Goal: Task Accomplishment & Management: Use online tool/utility

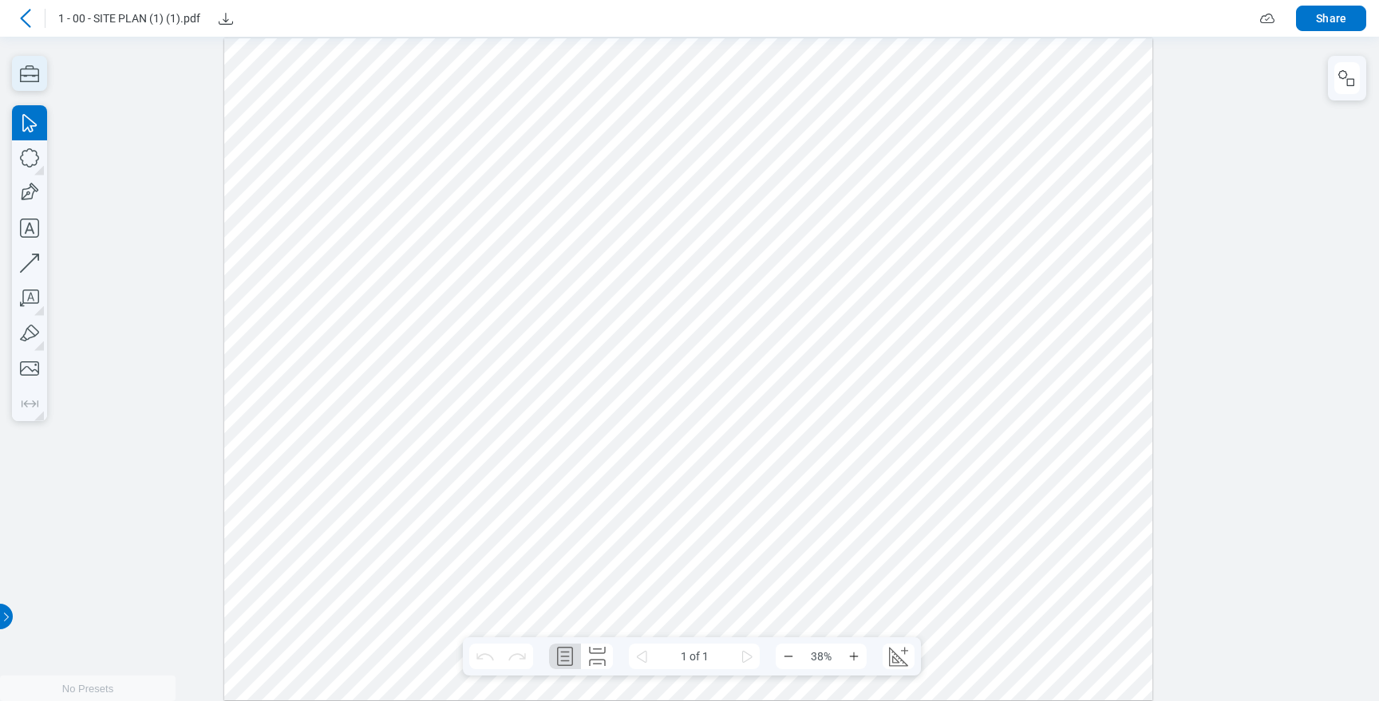
click at [28, 70] on icon "button" at bounding box center [29, 73] width 35 height 35
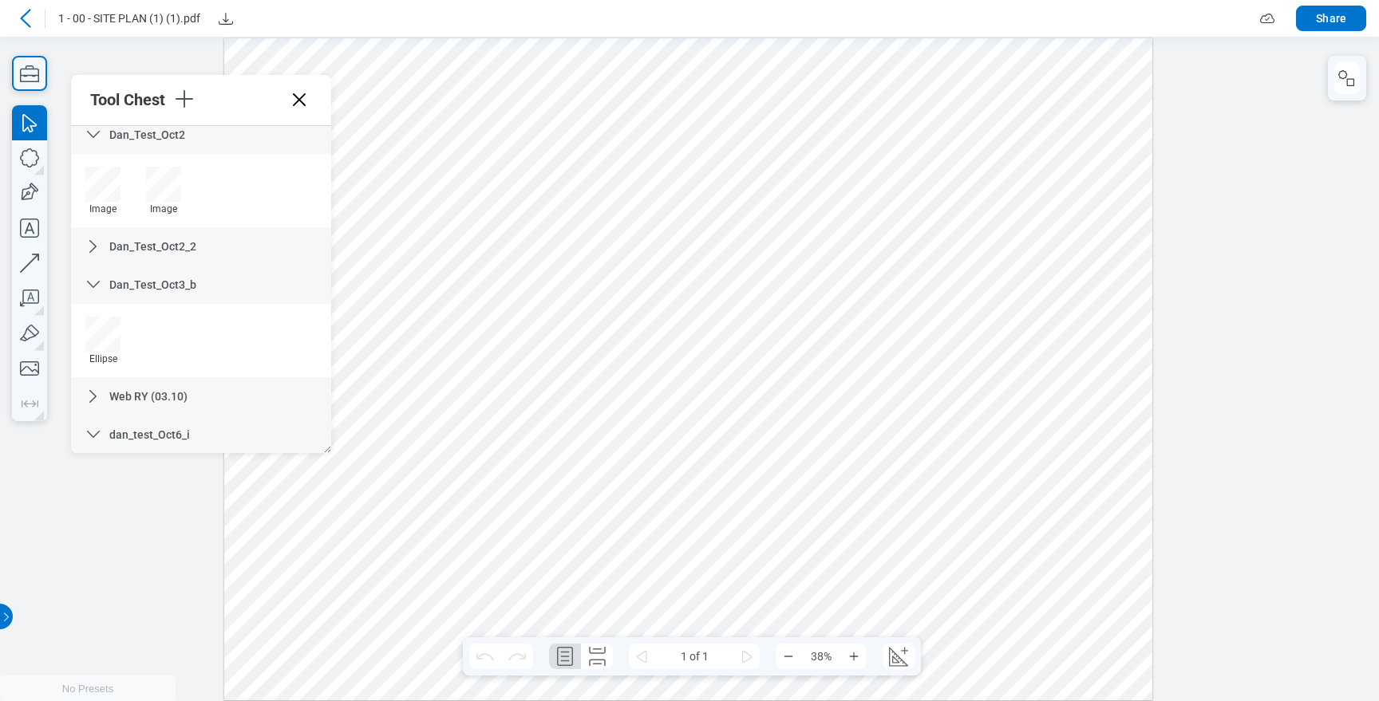
scroll to position [1042, 0]
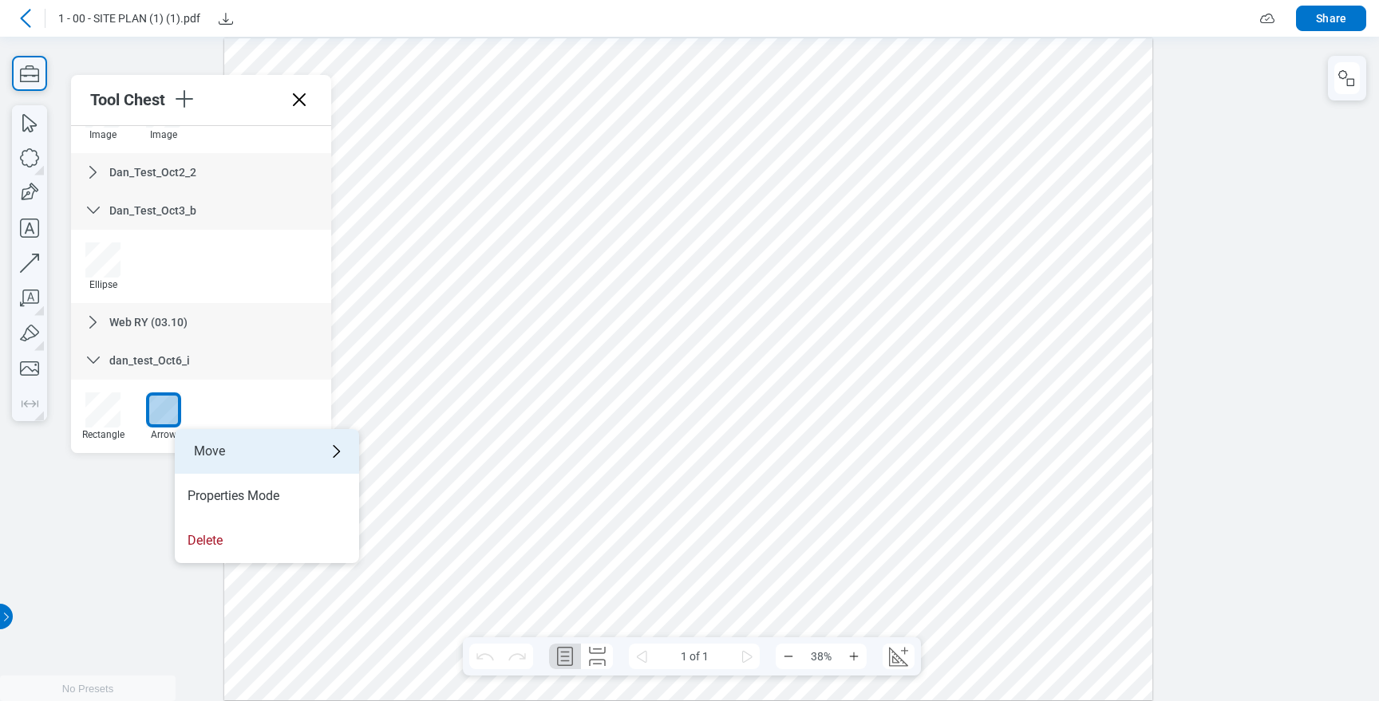
click at [230, 455] on div "Move" at bounding box center [267, 451] width 184 height 45
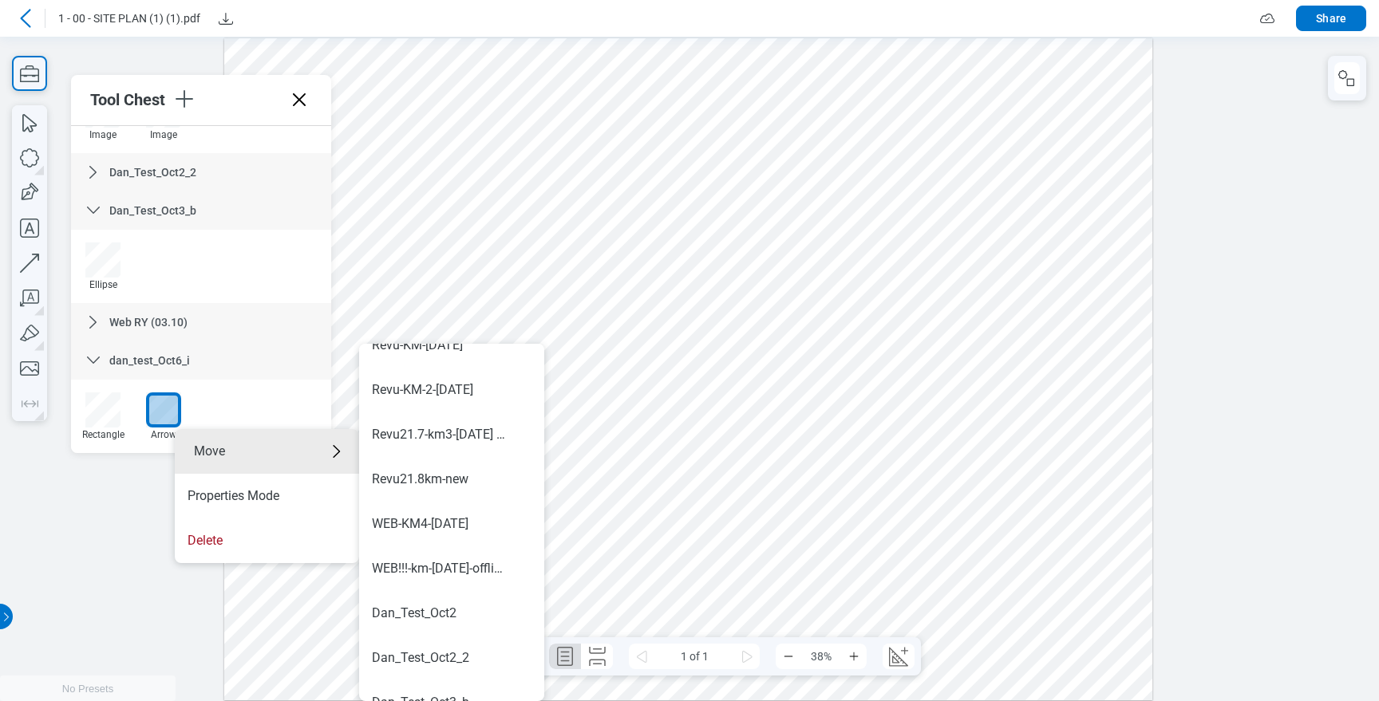
scroll to position [983, 0]
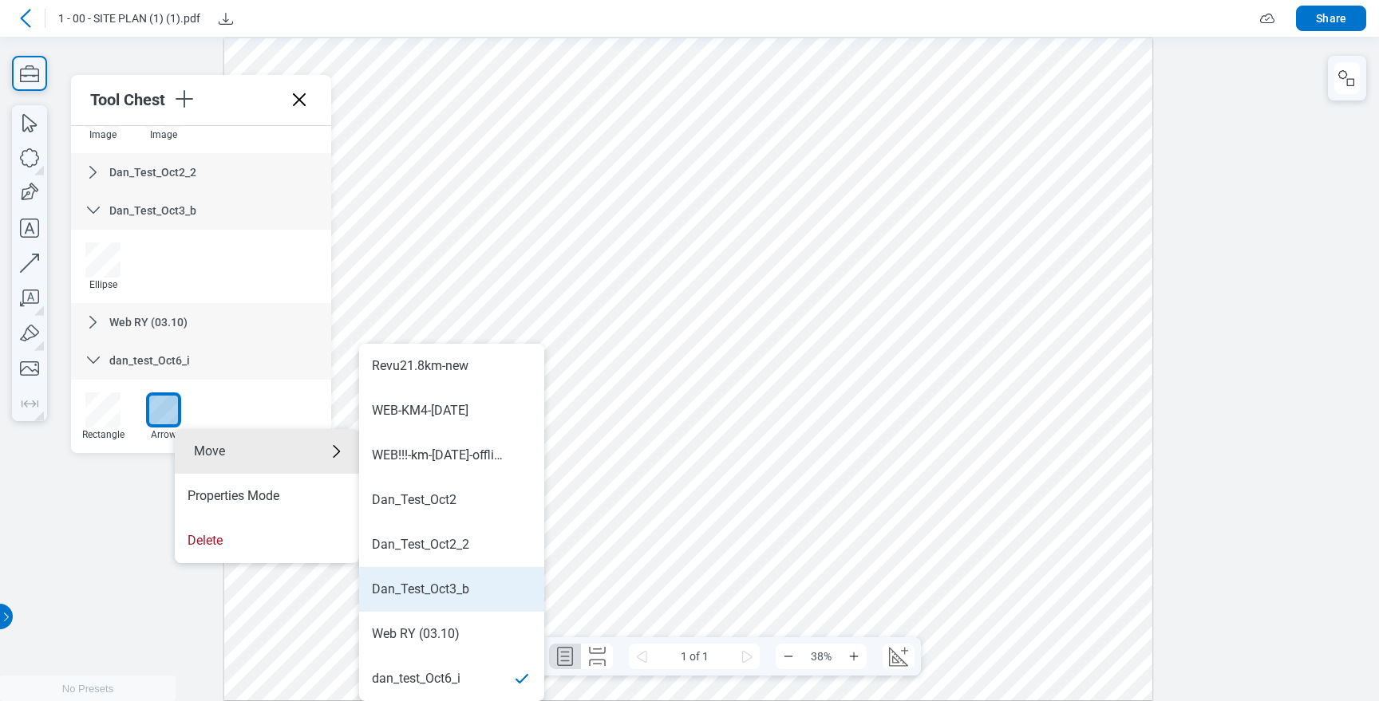
click at [437, 581] on div "Dan_Test_Oct3_b" at bounding box center [420, 590] width 97 height 18
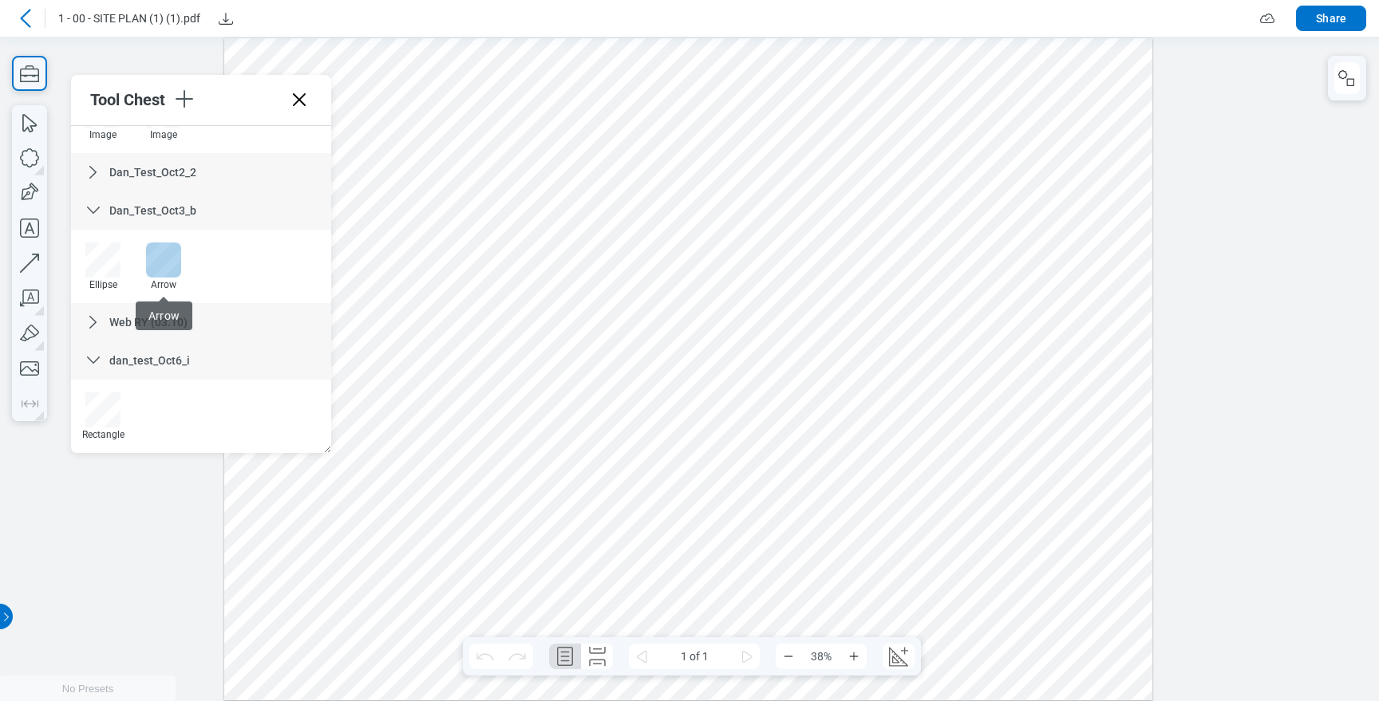
click at [173, 276] on div at bounding box center [163, 260] width 35 height 35
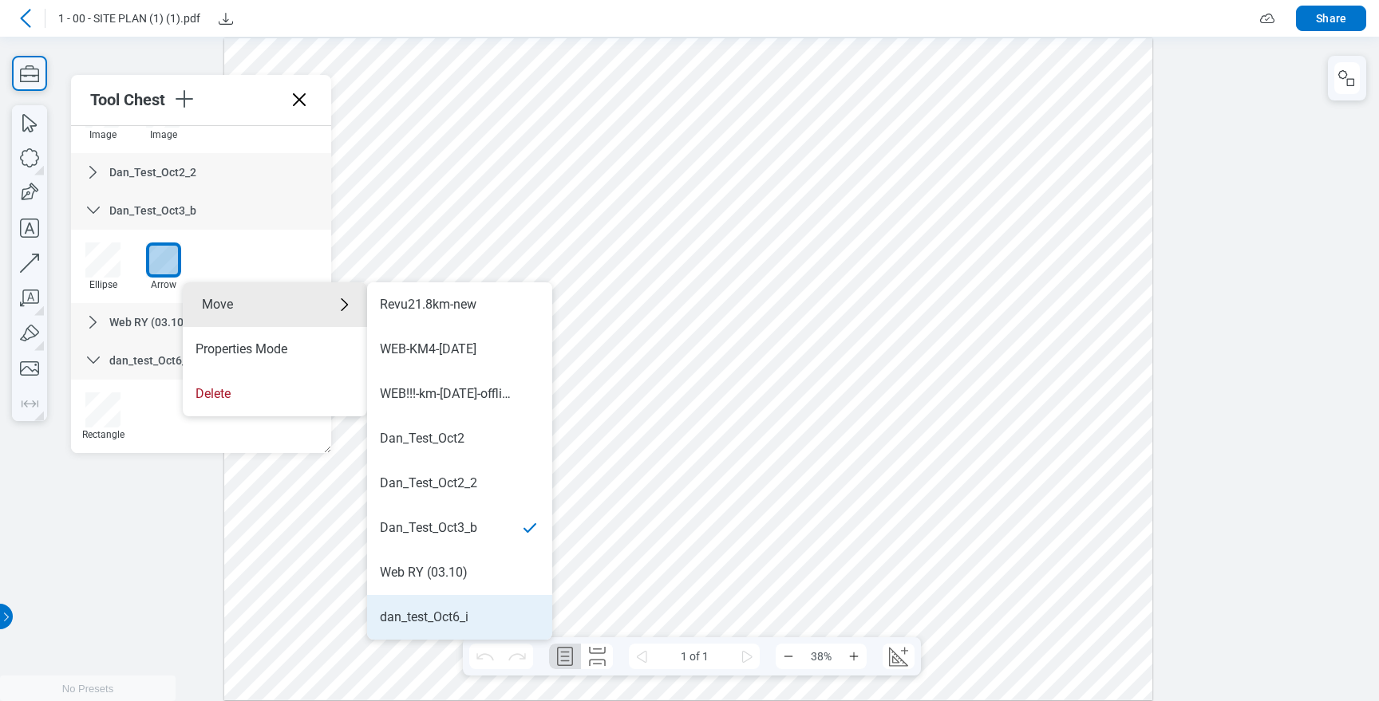
click at [470, 609] on div "dan_test_Oct6_i" at bounding box center [460, 618] width 160 height 18
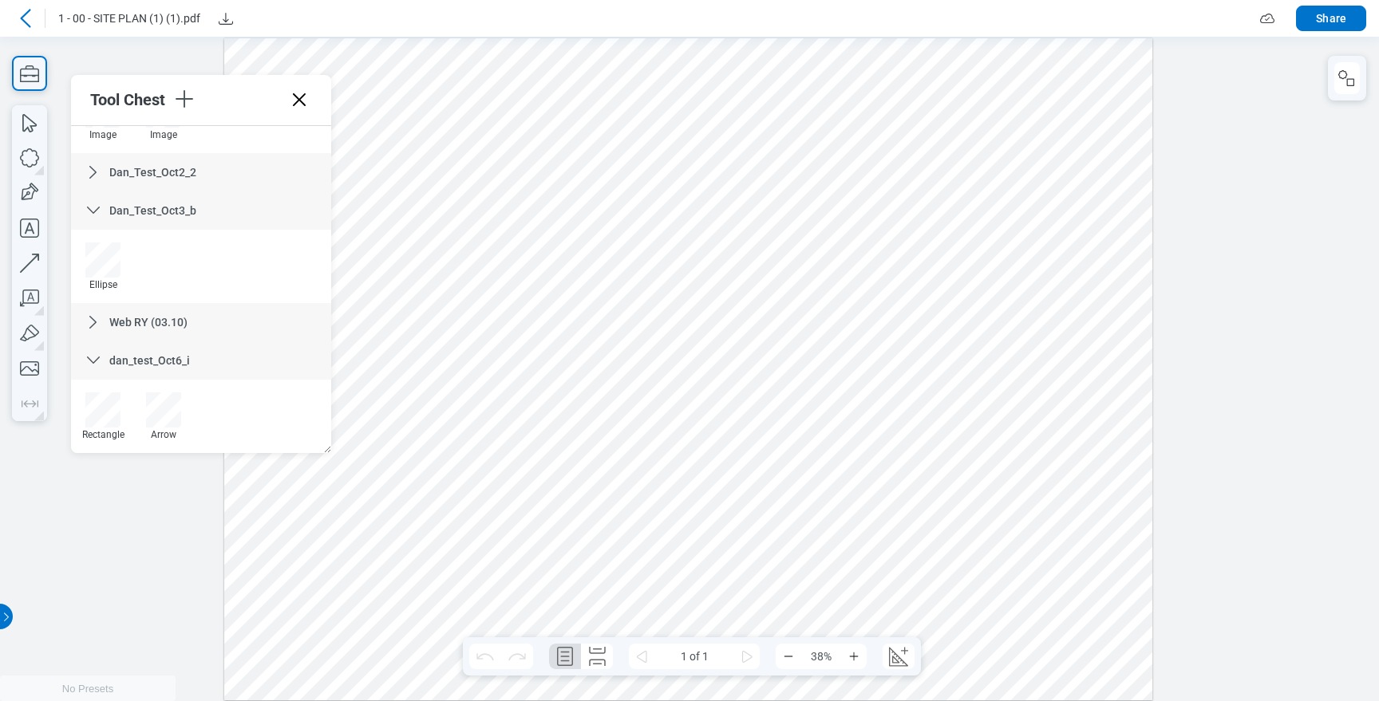
click at [92, 170] on icon at bounding box center [93, 172] width 19 height 19
click at [93, 175] on icon at bounding box center [93, 172] width 19 height 19
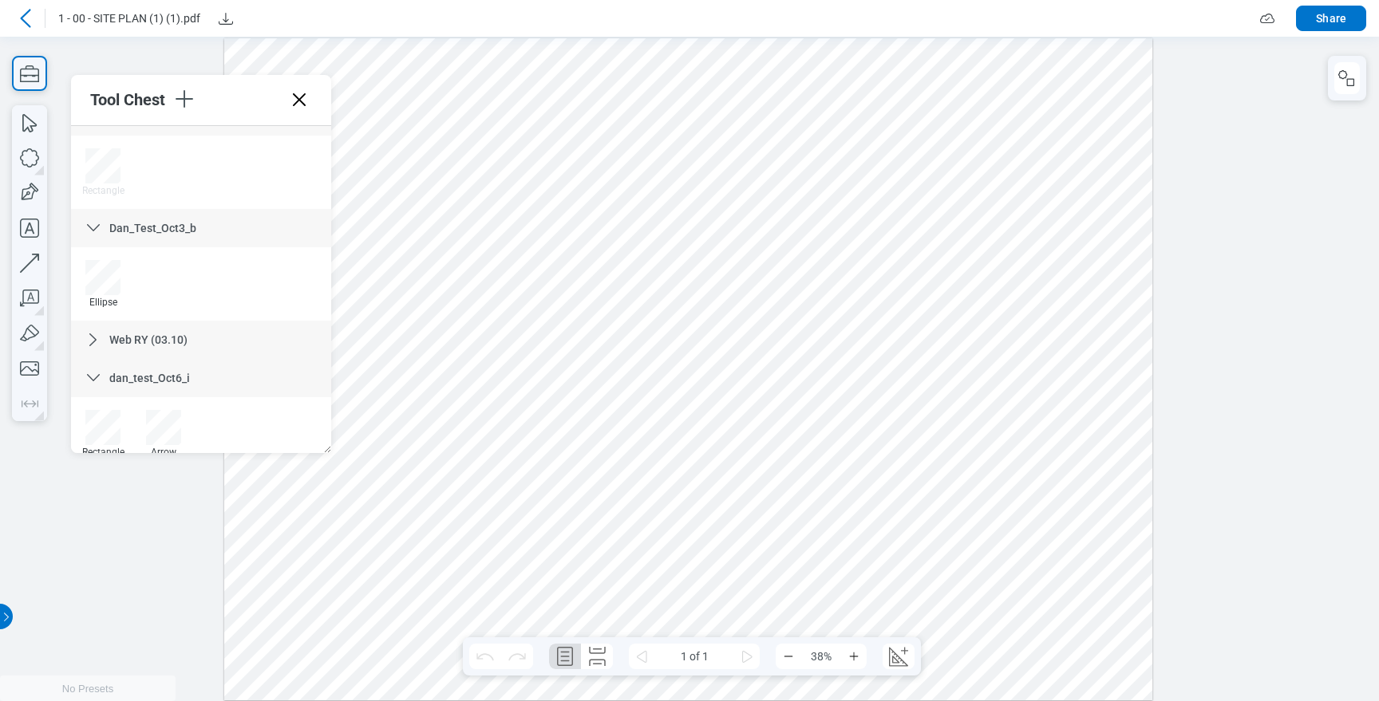
scroll to position [1116, 0]
drag, startPoint x: 326, startPoint y: 488, endPoint x: 263, endPoint y: 497, distance: 63.7
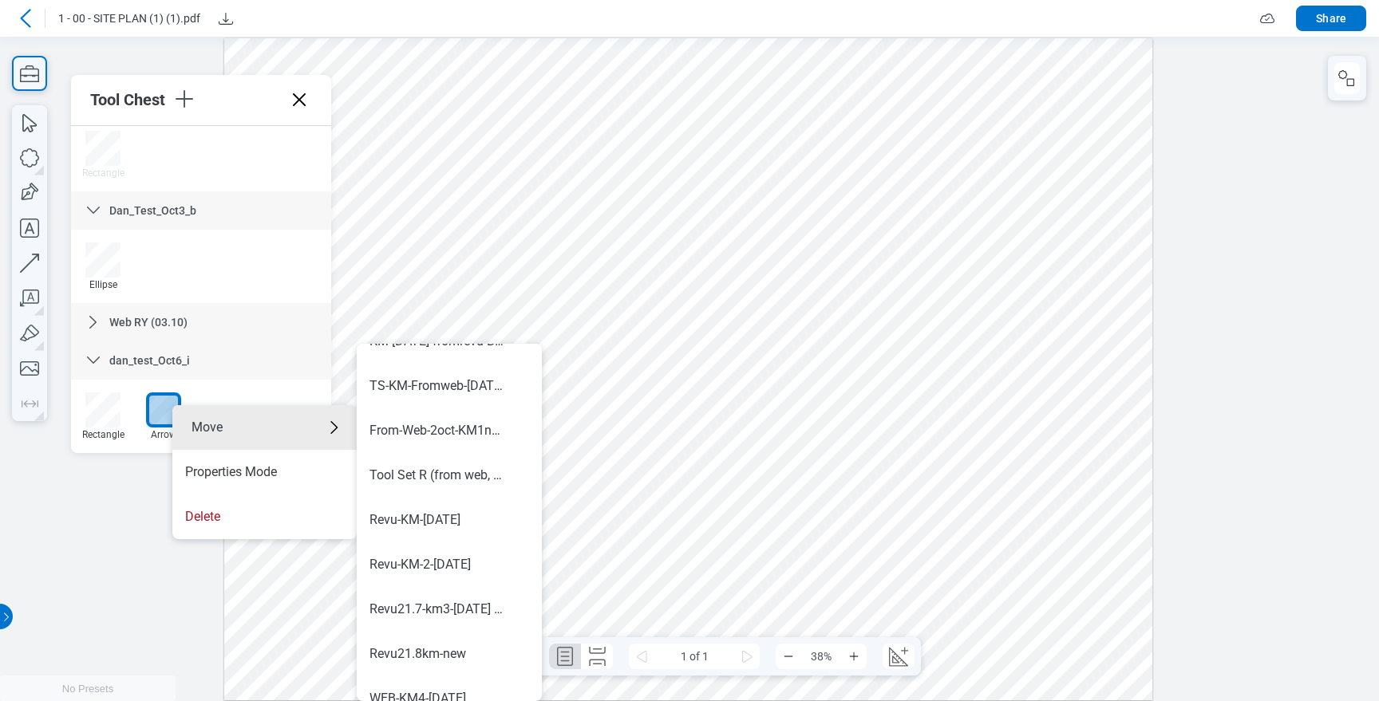
scroll to position [983, 0]
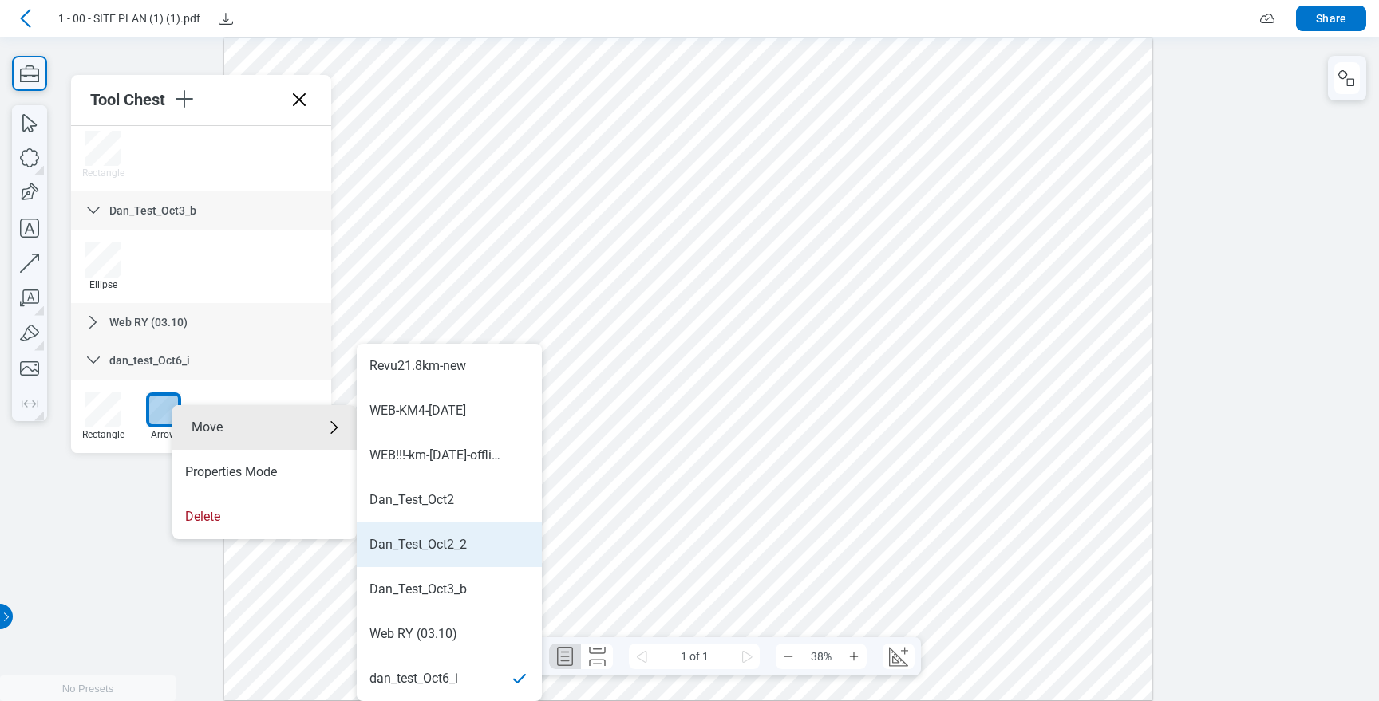
click at [515, 539] on div "Dan_Test_Oct2_2" at bounding box center [449, 545] width 160 height 18
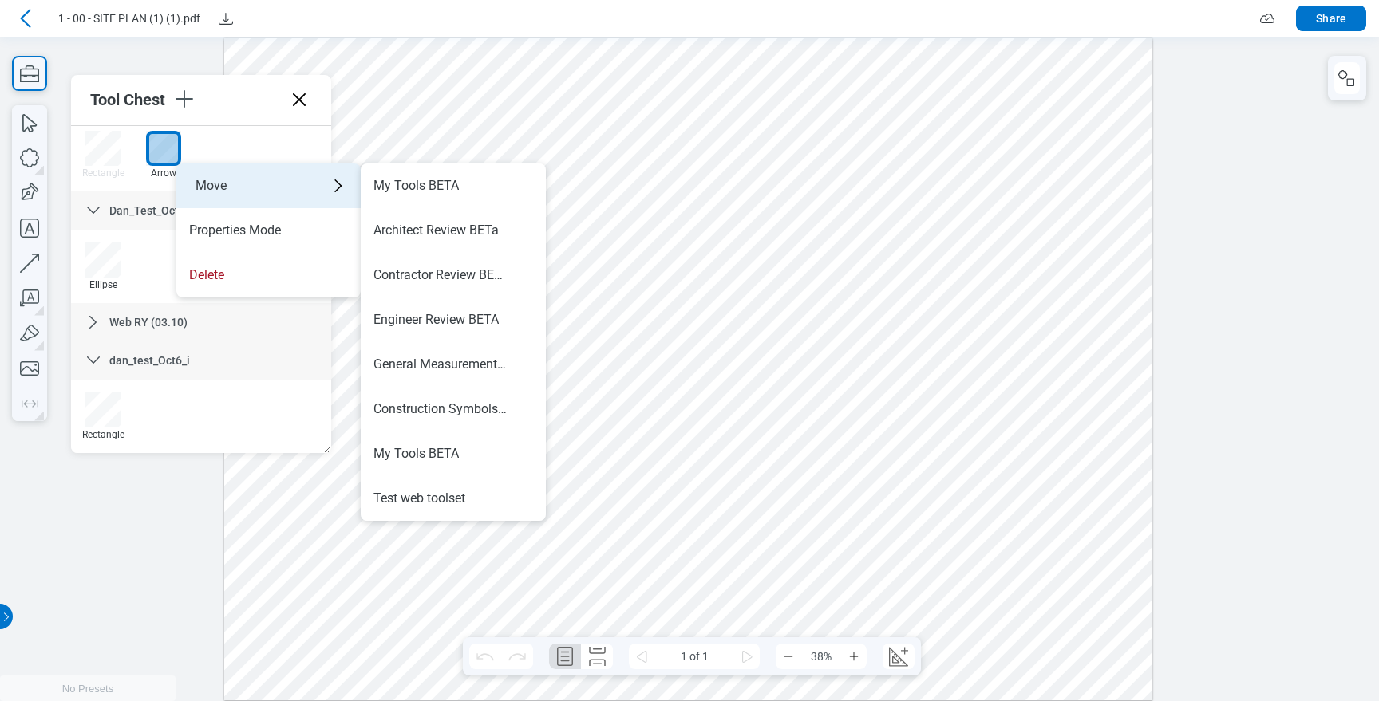
click at [305, 187] on div "Move" at bounding box center [268, 186] width 184 height 45
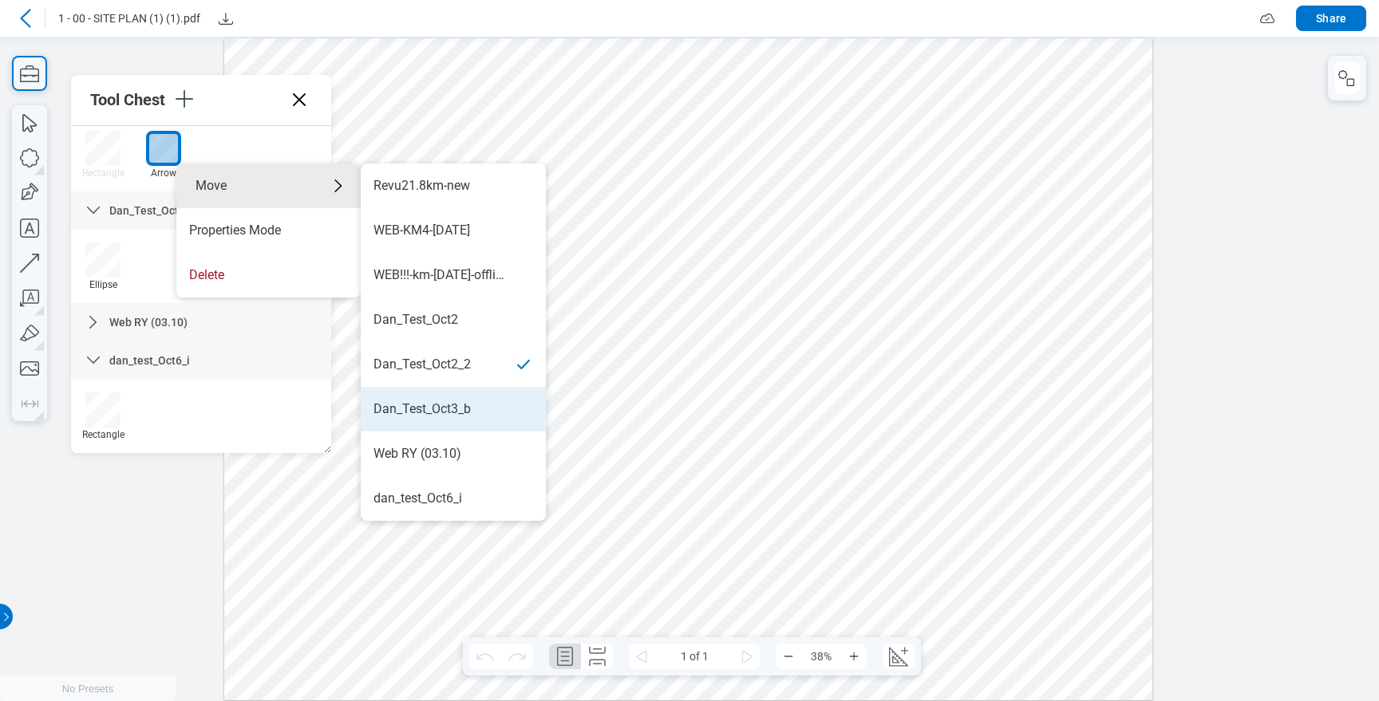
click at [478, 395] on li "Dan_Test_Oct3_b" at bounding box center [453, 409] width 185 height 45
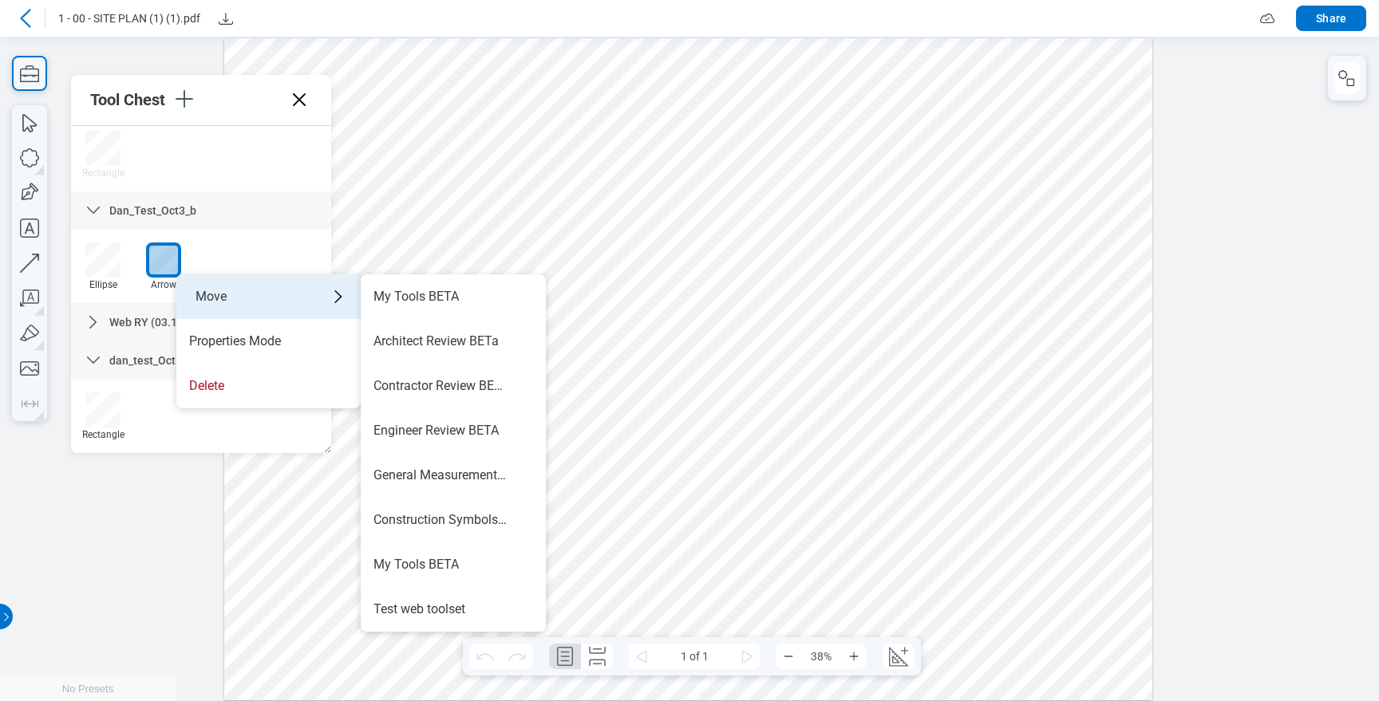
click at [239, 295] on div "Move" at bounding box center [268, 297] width 184 height 45
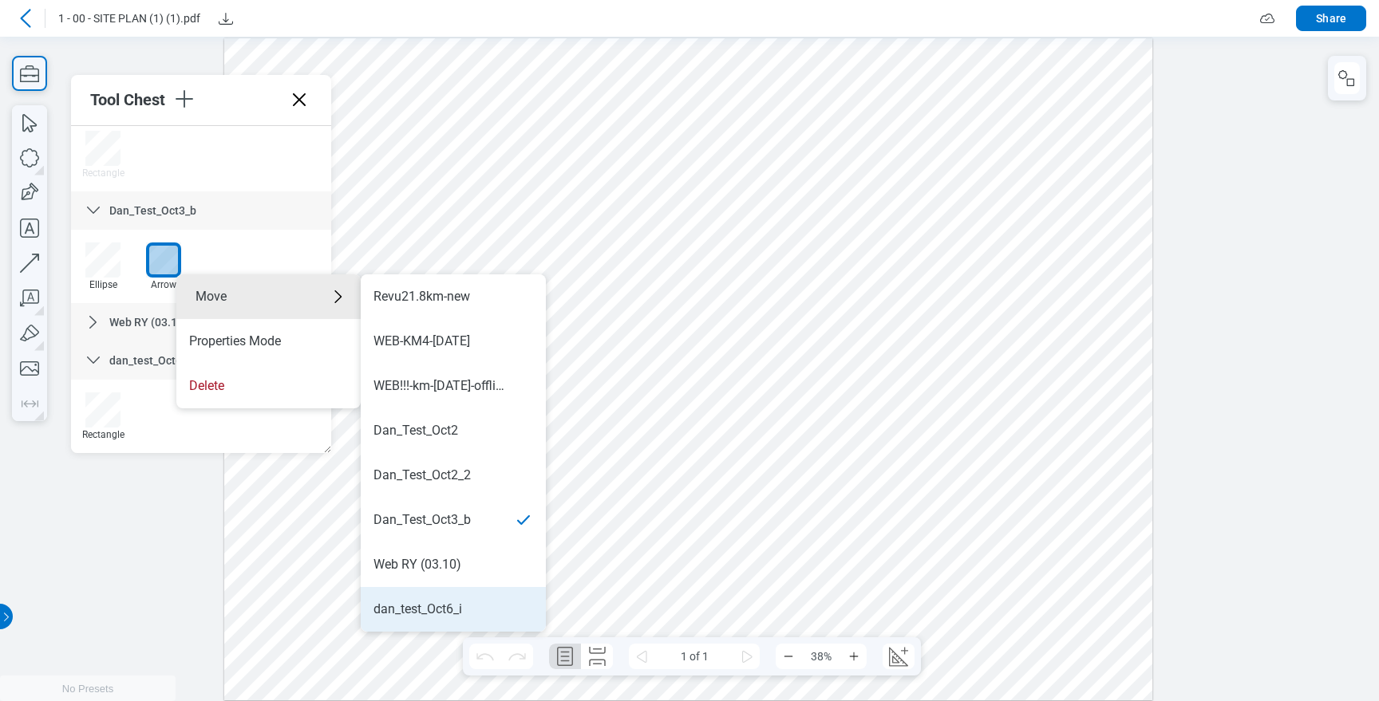
click at [444, 599] on li "dan_test_Oct6_i" at bounding box center [453, 609] width 185 height 45
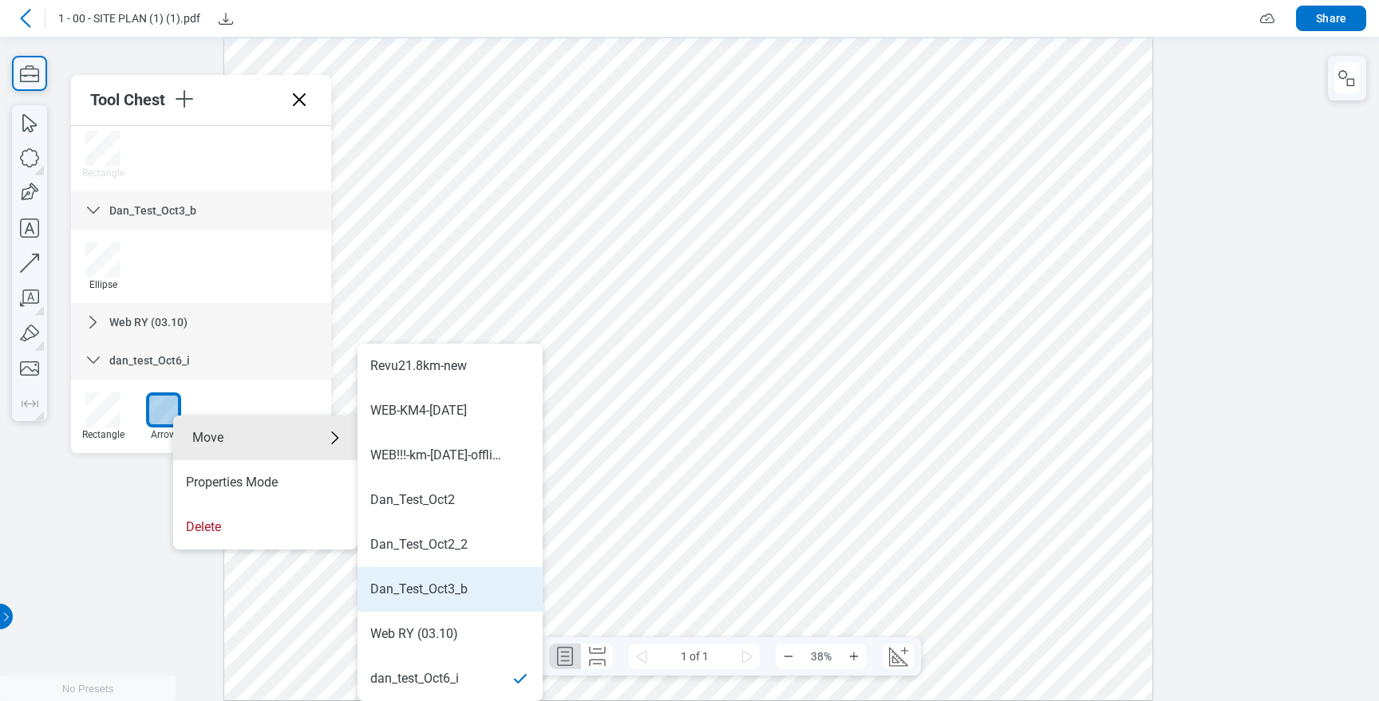
click at [454, 575] on li "Dan_Test_Oct3_b" at bounding box center [450, 589] width 185 height 45
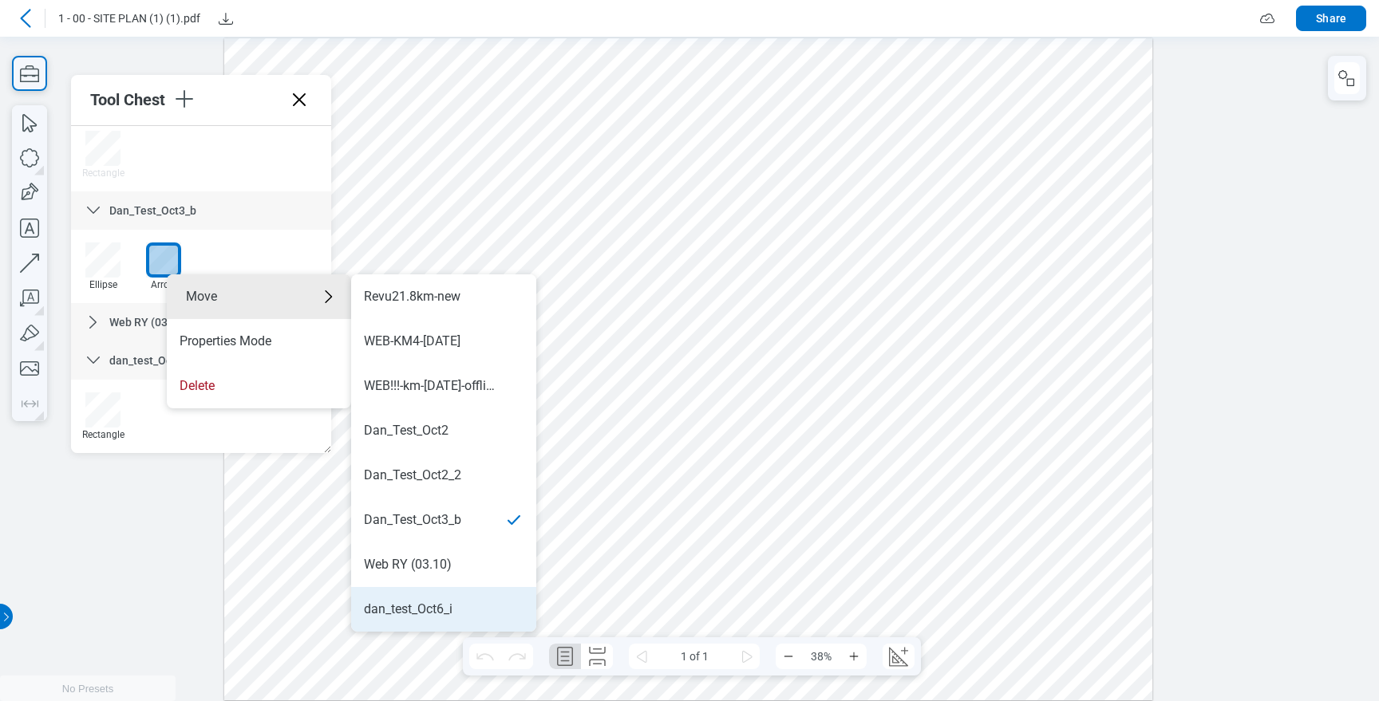
click at [441, 597] on li "dan_test_Oct6_i" at bounding box center [443, 609] width 185 height 45
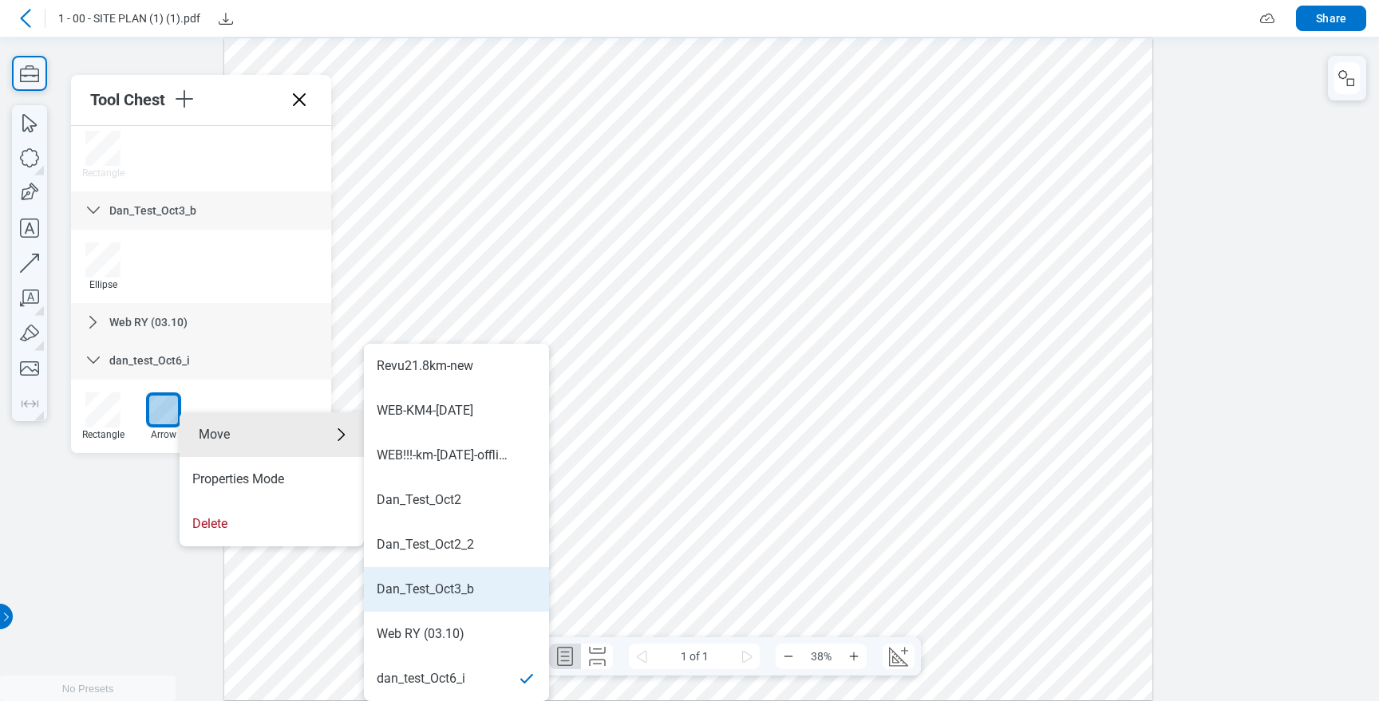
click at [456, 578] on li "Dan_Test_Oct3_b" at bounding box center [456, 589] width 185 height 45
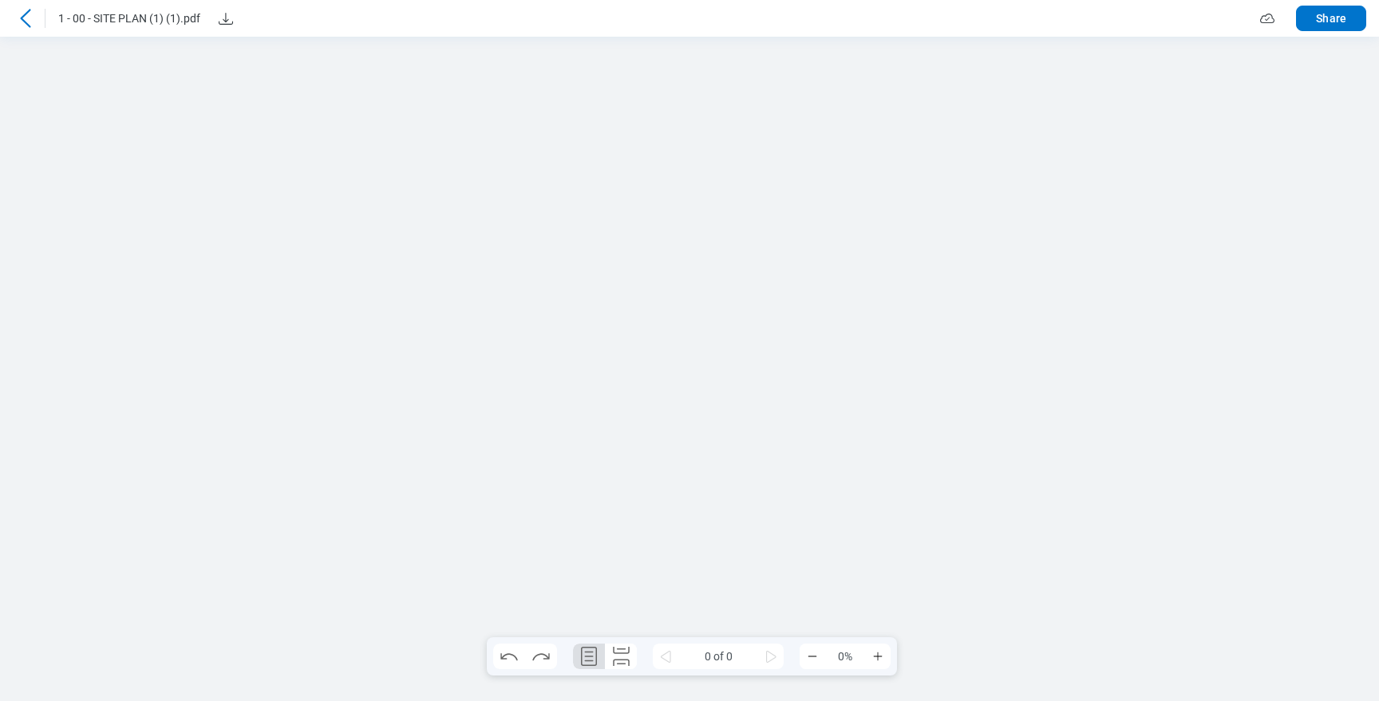
scroll to position [0, 0]
